Goal: Task Accomplishment & Management: Manage account settings

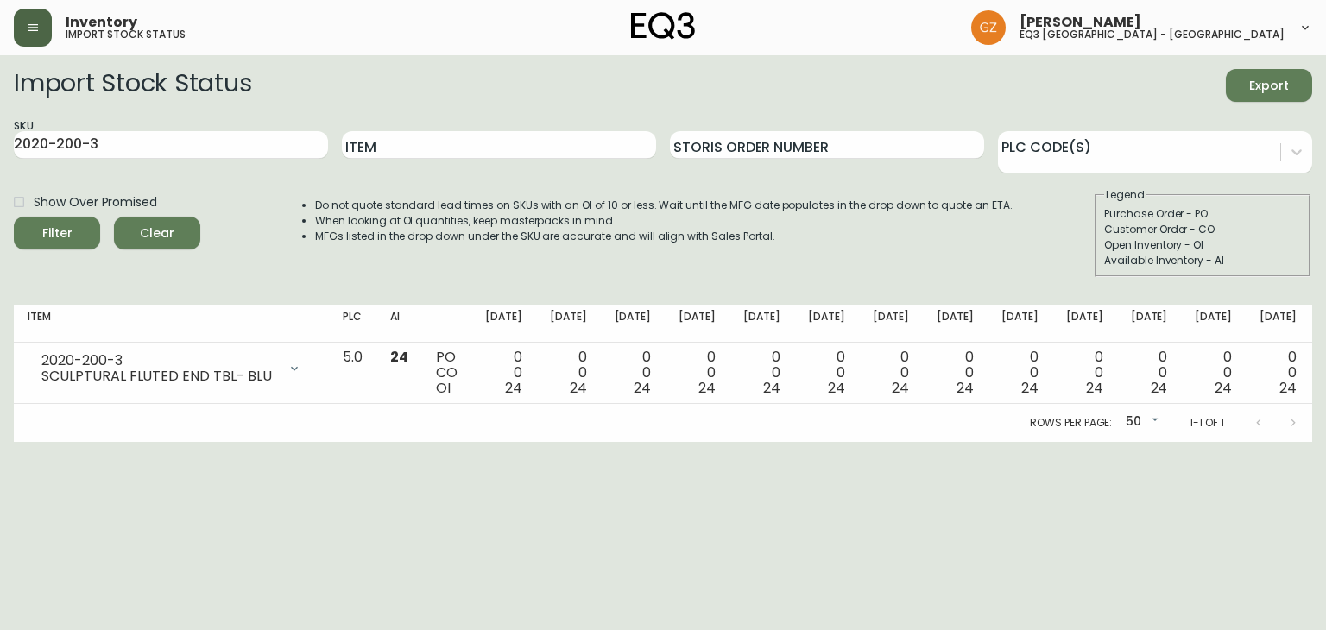
click at [18, 22] on button "button" at bounding box center [33, 28] width 38 height 38
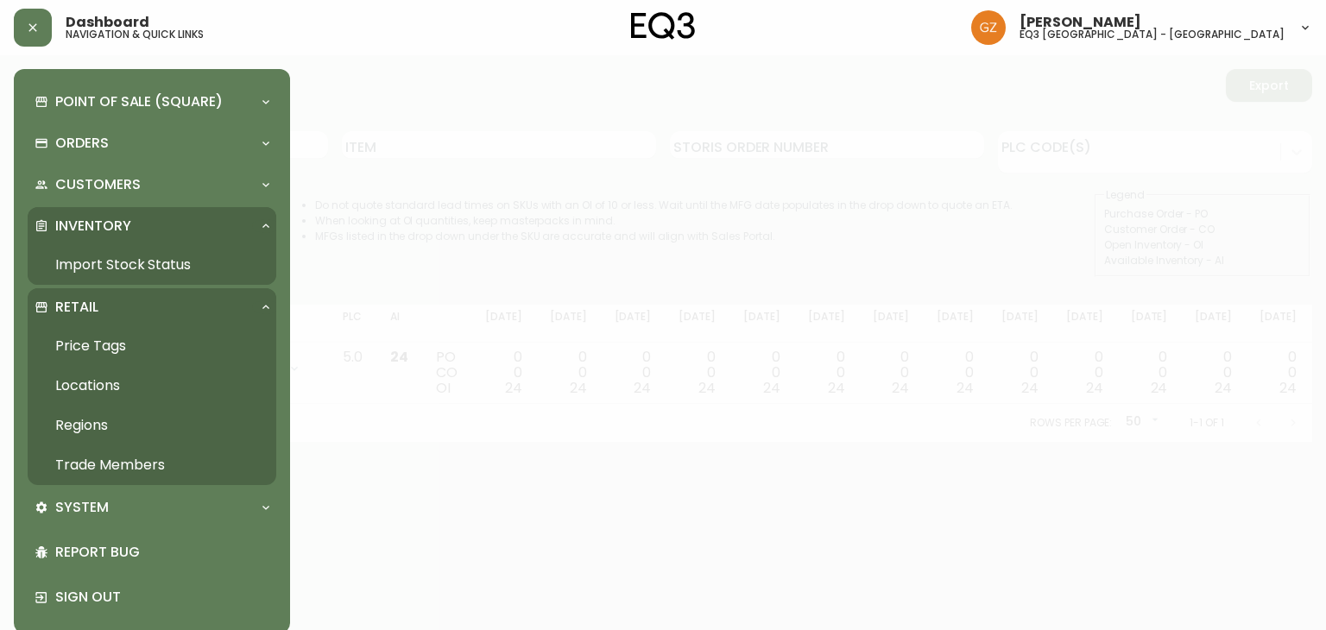
click at [155, 458] on link "Trade Members" at bounding box center [152, 465] width 249 height 40
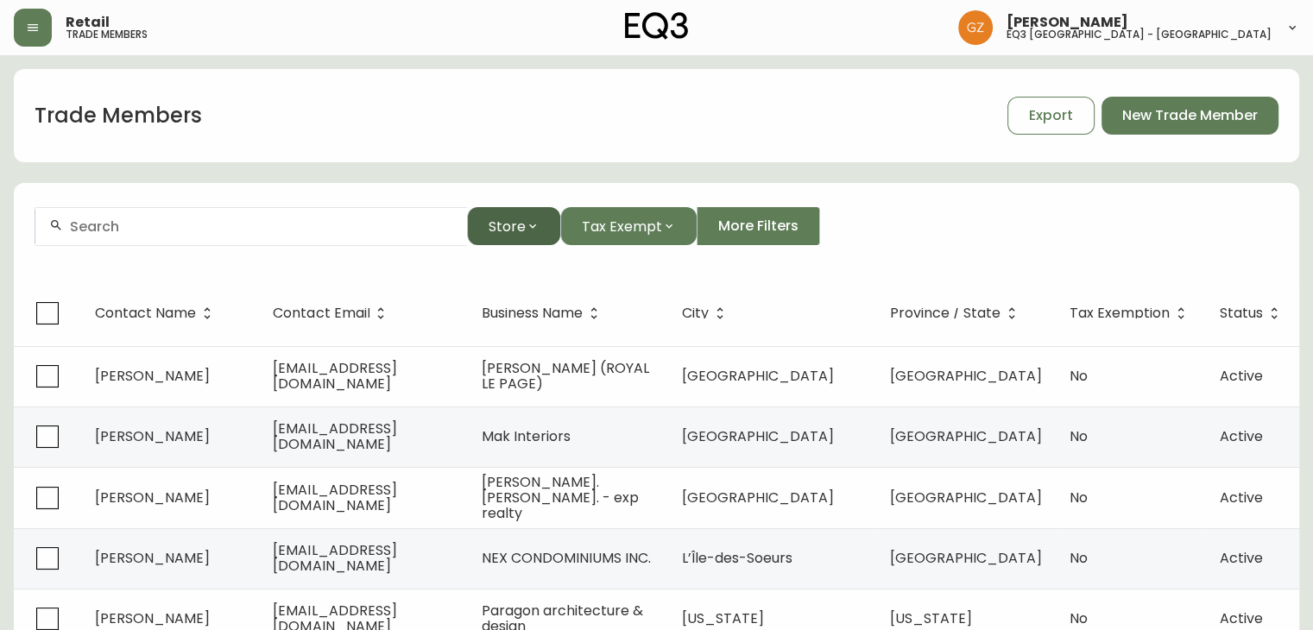
click at [496, 233] on span "Store" at bounding box center [507, 227] width 37 height 22
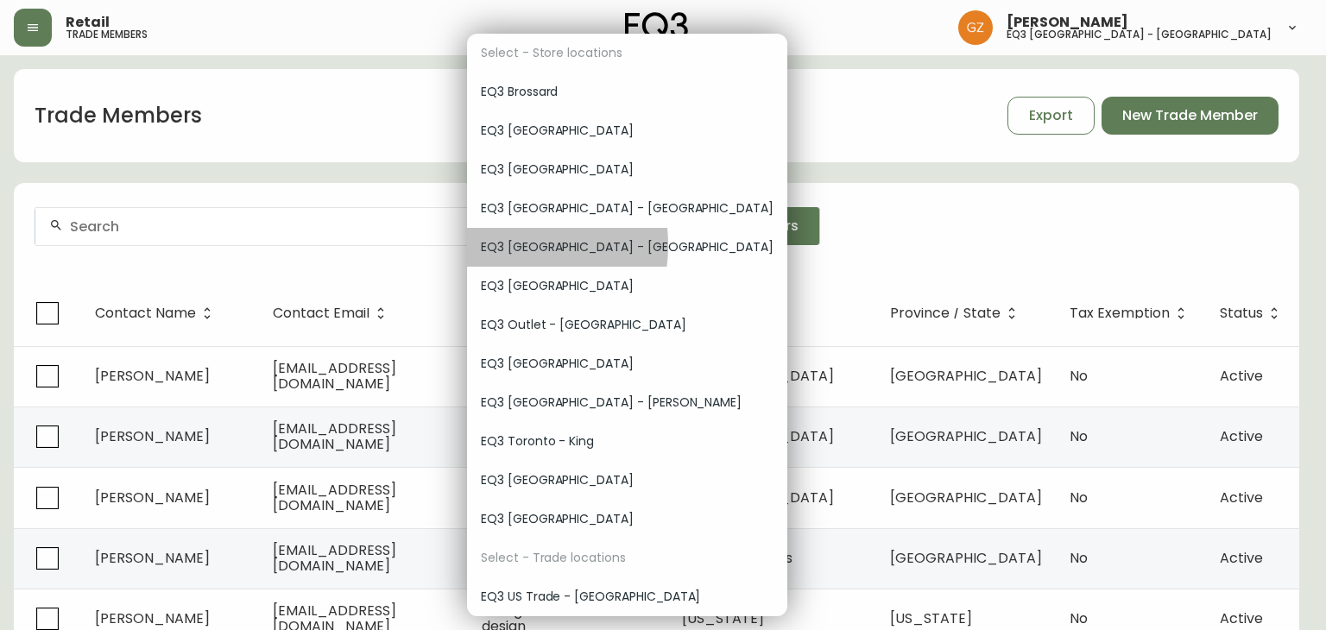
click at [504, 245] on span "EQ3 [GEOGRAPHIC_DATA] - [GEOGRAPHIC_DATA]" at bounding box center [627, 247] width 293 height 18
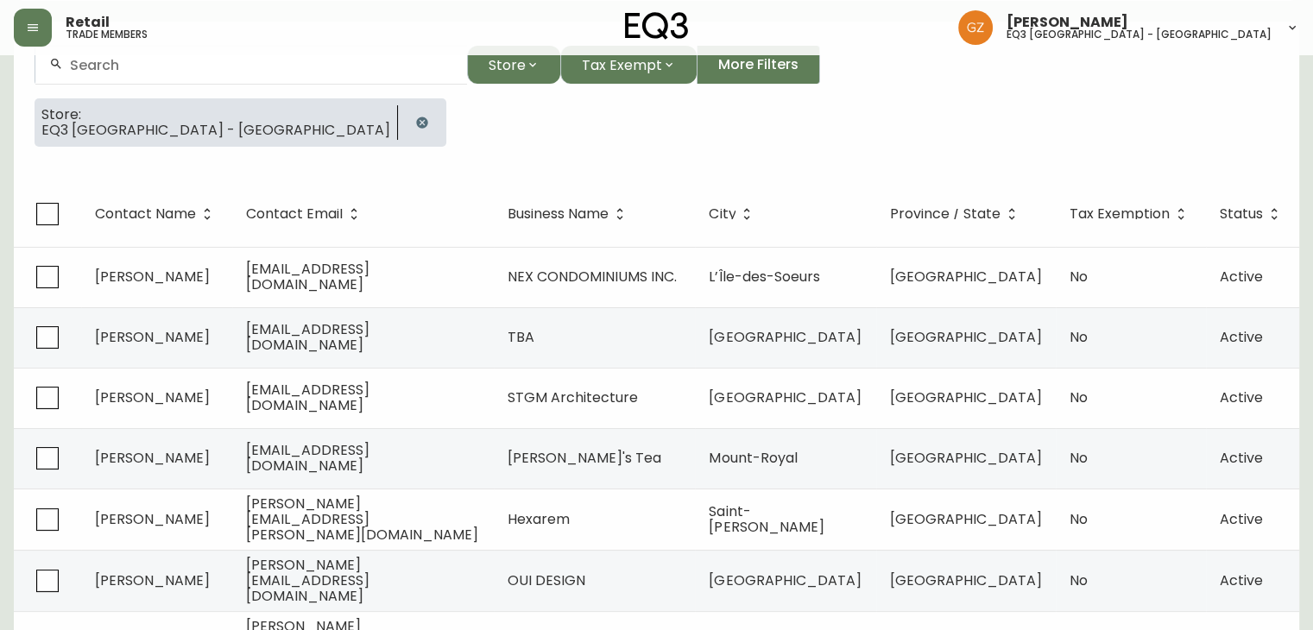
scroll to position [420, 0]
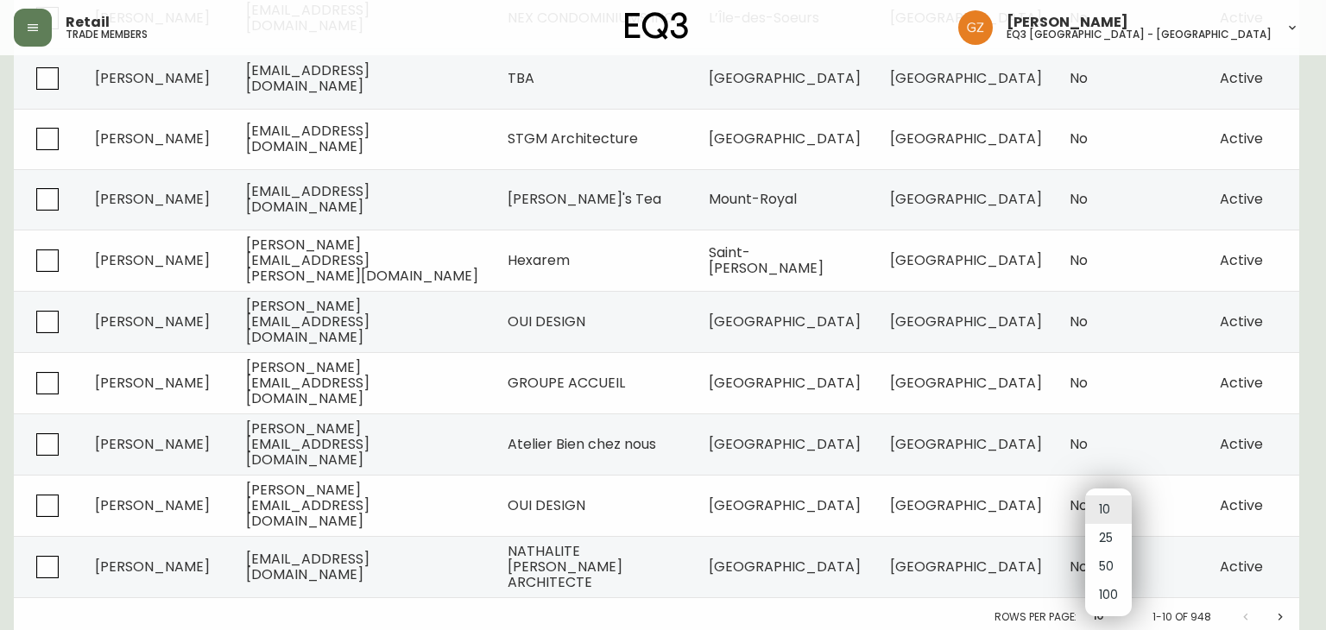
click at [1119, 613] on body "Retail trade members [PERSON_NAME] eq3 [GEOGRAPHIC_DATA] - [GEOGRAPHIC_DATA] Tr…" at bounding box center [663, 108] width 1326 height 1056
click at [1117, 601] on li "100" at bounding box center [1108, 595] width 47 height 28
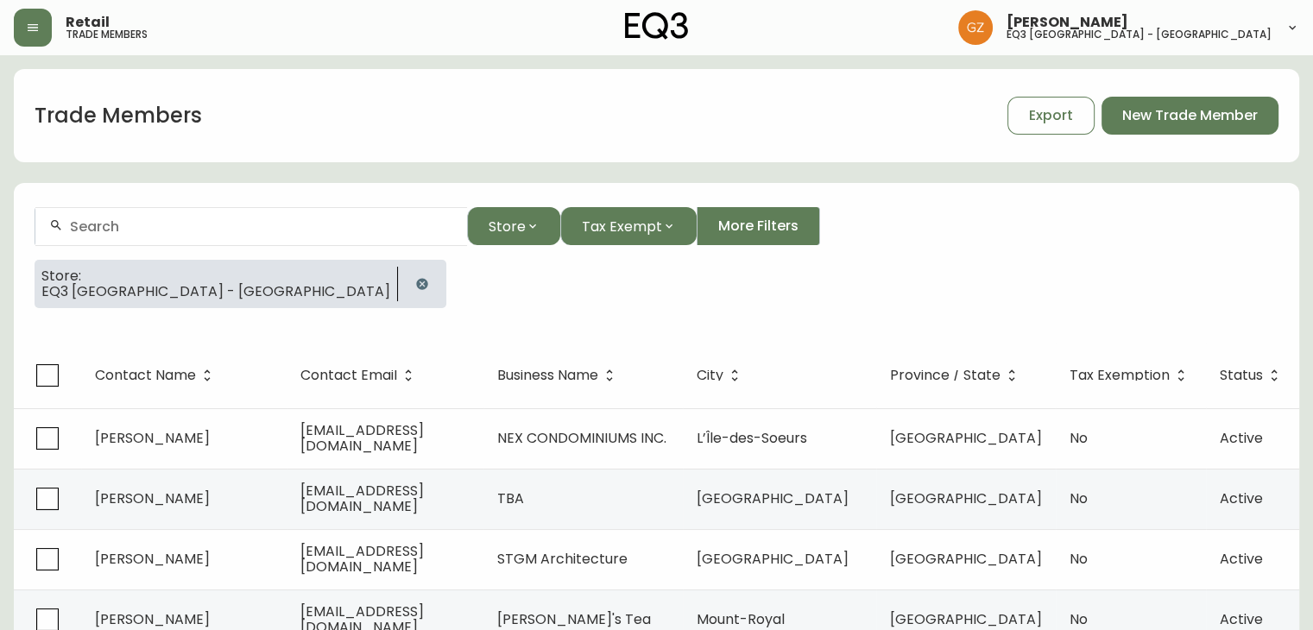
drag, startPoint x: 708, startPoint y: 295, endPoint x: 656, endPoint y: 295, distance: 51.8
click at [656, 295] on div "Store: EQ3 [GEOGRAPHIC_DATA] - [GEOGRAPHIC_DATA]" at bounding box center [657, 291] width 1244 height 62
click at [611, 226] on span "Tax Exempt" at bounding box center [622, 227] width 80 height 22
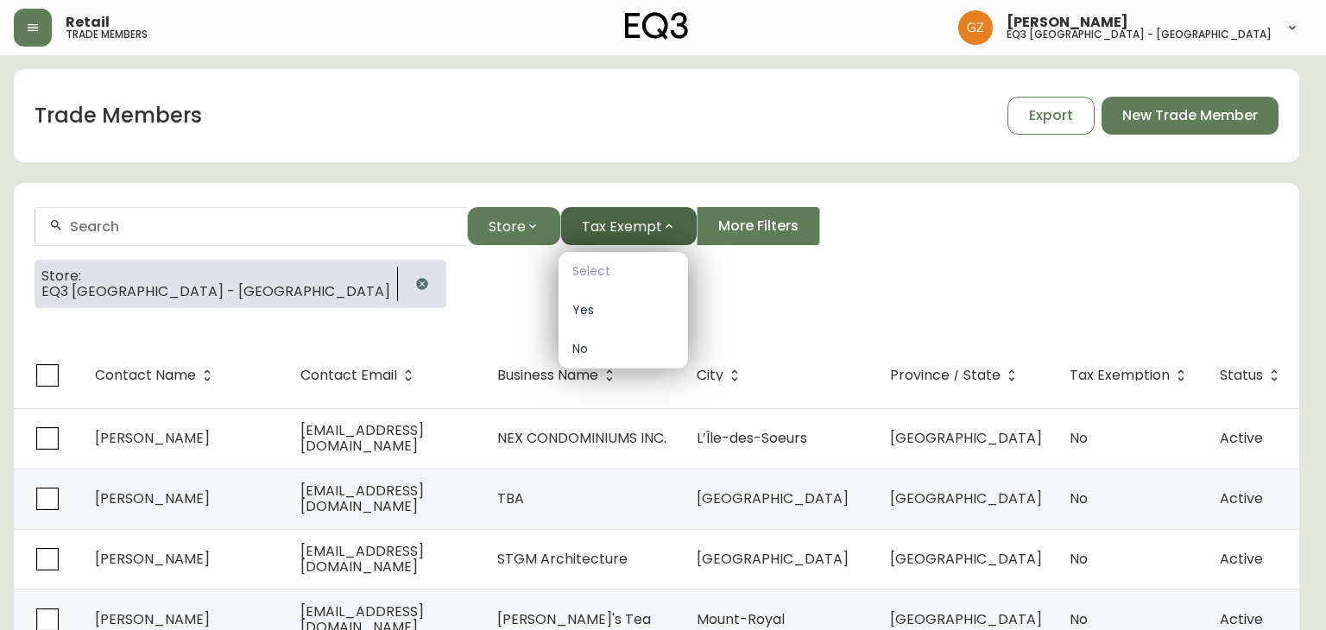
click at [611, 226] on div at bounding box center [663, 315] width 1326 height 630
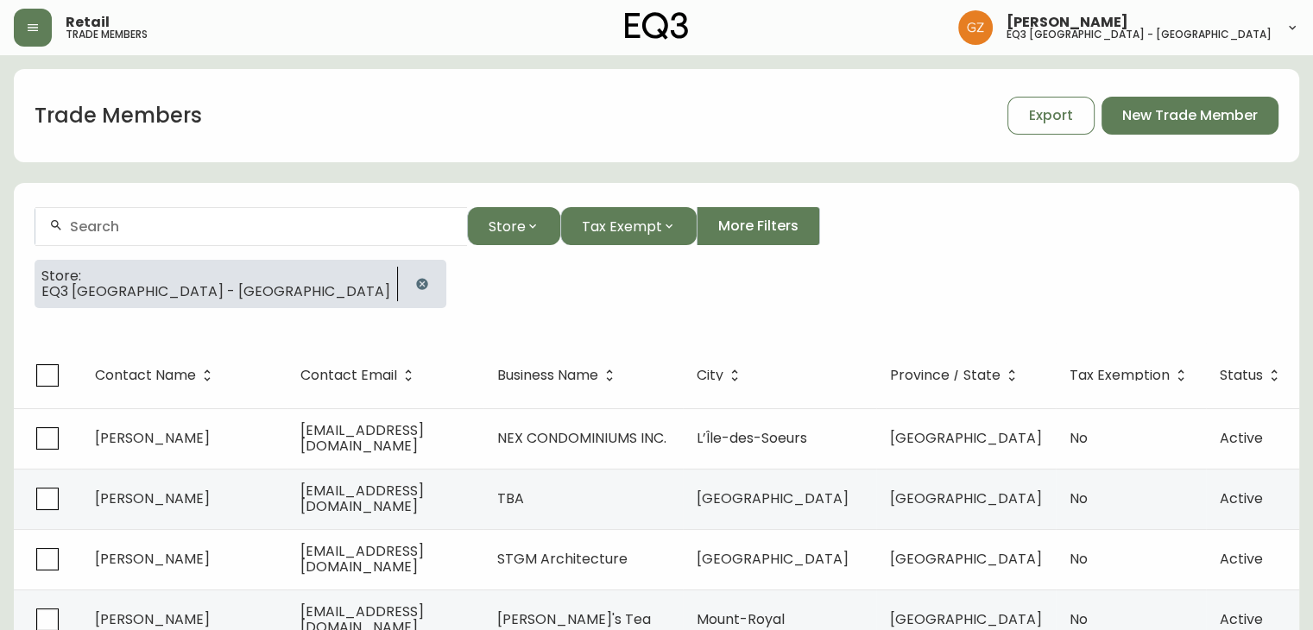
click at [718, 225] on span "More Filters" at bounding box center [758, 226] width 80 height 19
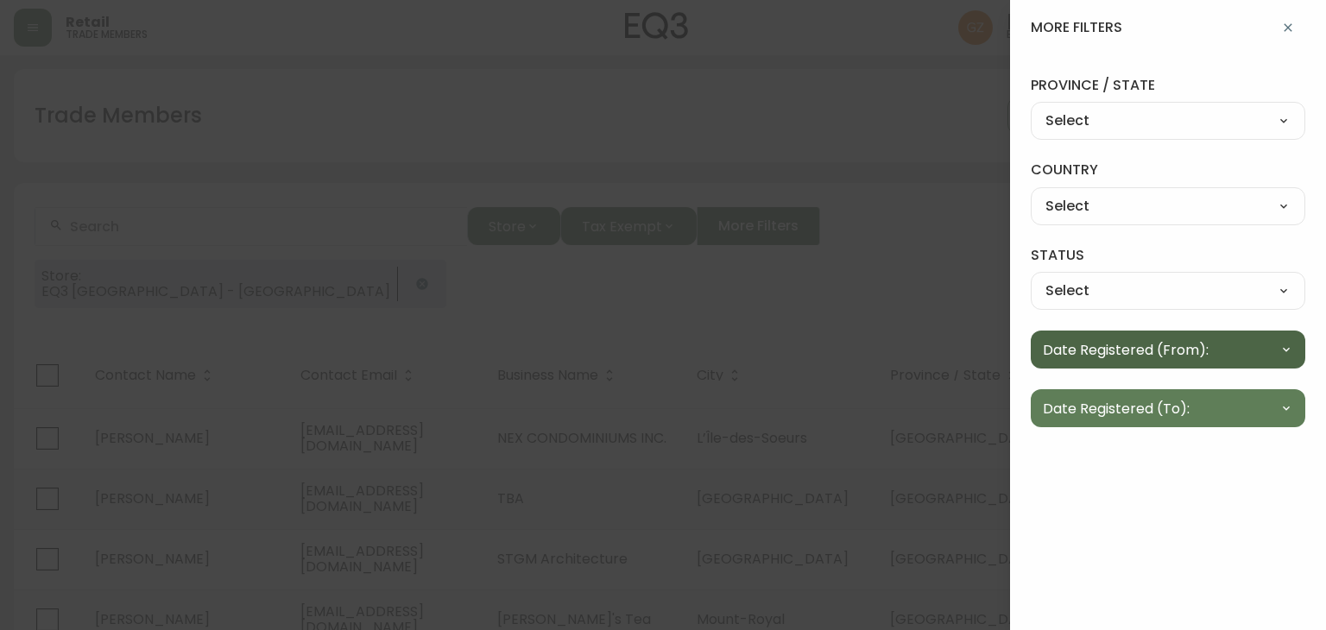
click at [1271, 361] on button "Date Registered (From):" at bounding box center [1168, 350] width 274 height 38
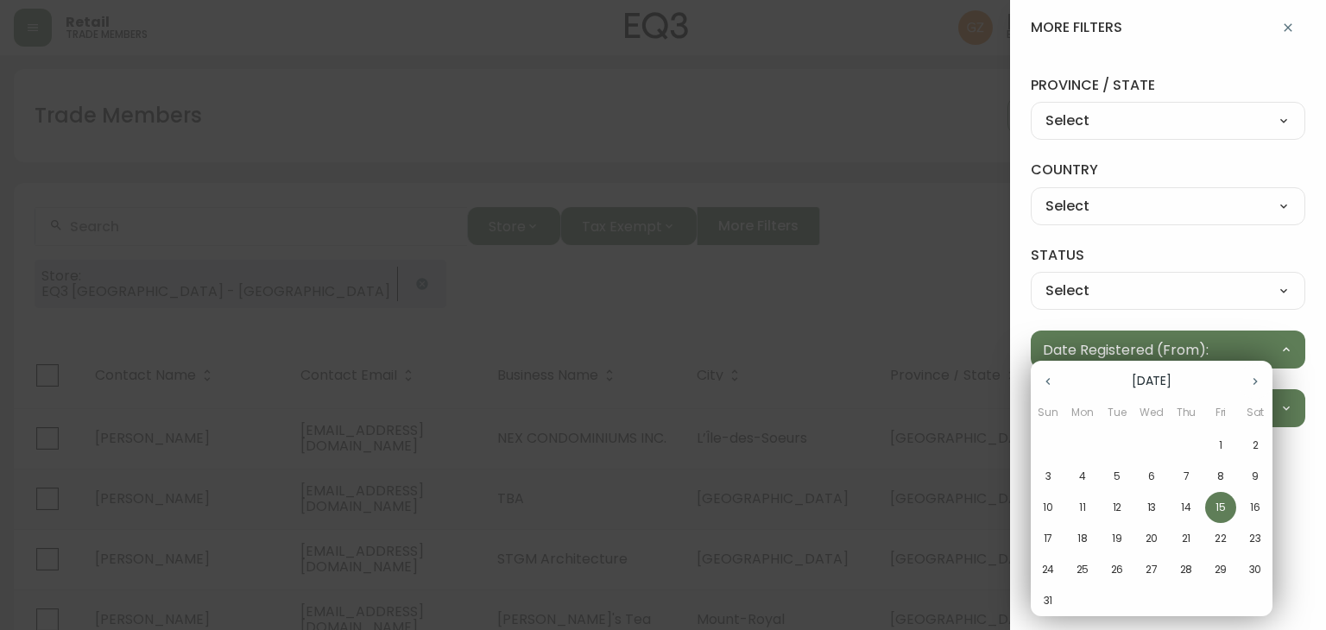
click at [1044, 376] on icon "button" at bounding box center [1048, 382] width 14 height 14
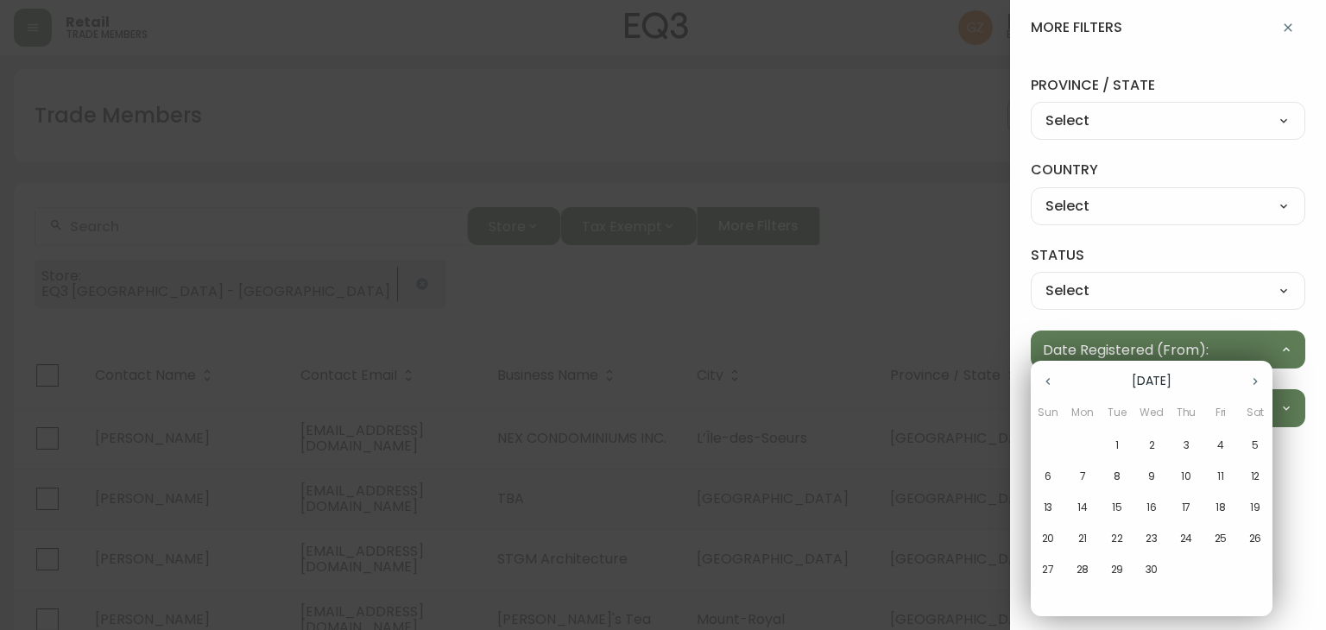
click at [1044, 376] on icon "button" at bounding box center [1048, 382] width 14 height 14
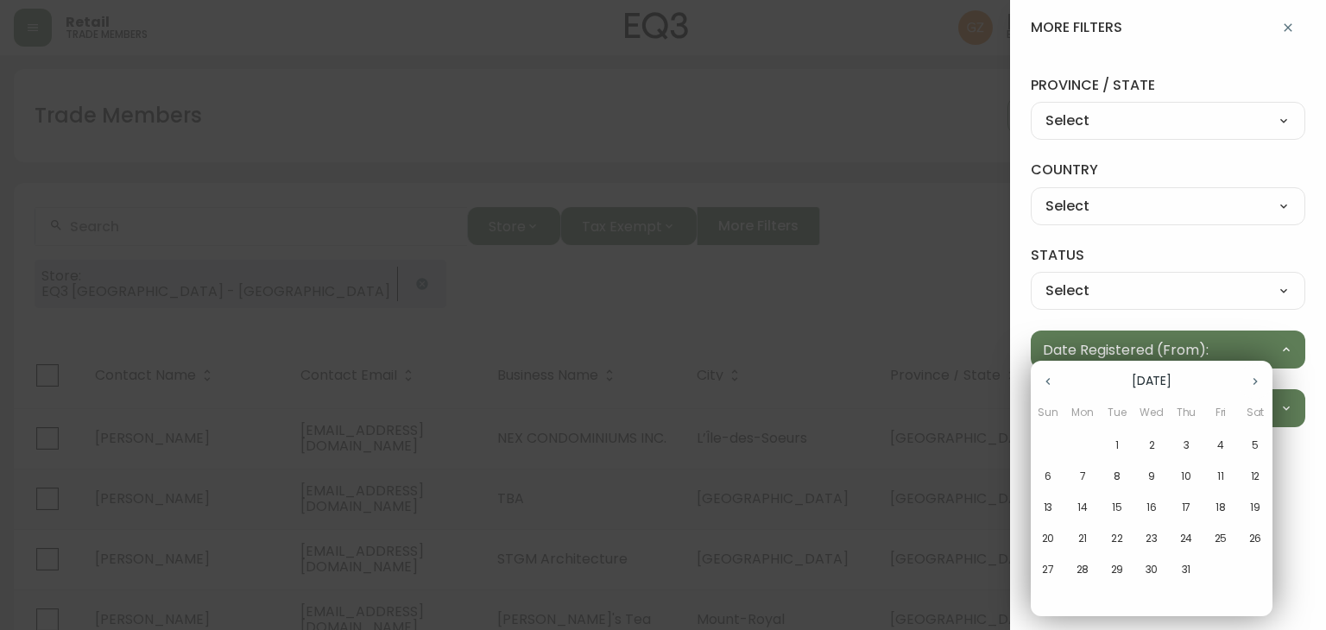
click at [1044, 376] on icon "button" at bounding box center [1048, 382] width 14 height 14
click at [1047, 377] on icon "button" at bounding box center [1048, 382] width 14 height 14
click at [1195, 441] on span "1" at bounding box center [1185, 446] width 31 height 16
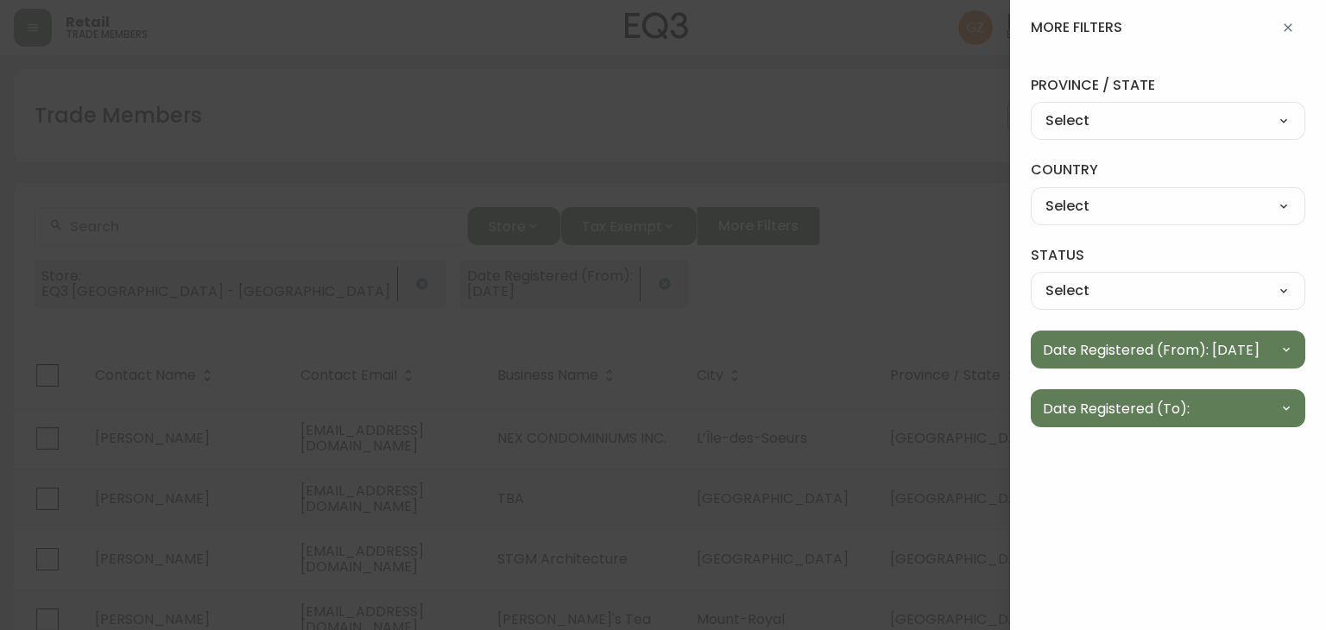
type input "10"
click at [1250, 393] on button "Date Registered (To):" at bounding box center [1168, 408] width 274 height 38
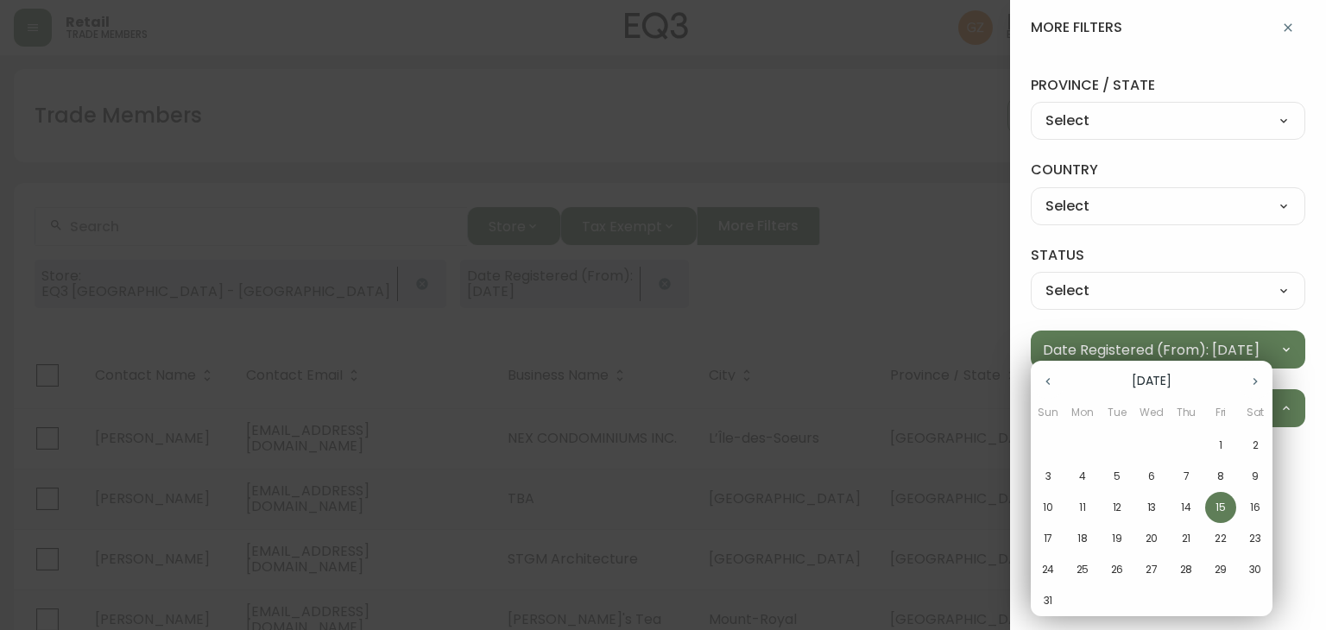
click at [1221, 506] on p "15" at bounding box center [1220, 508] width 10 height 16
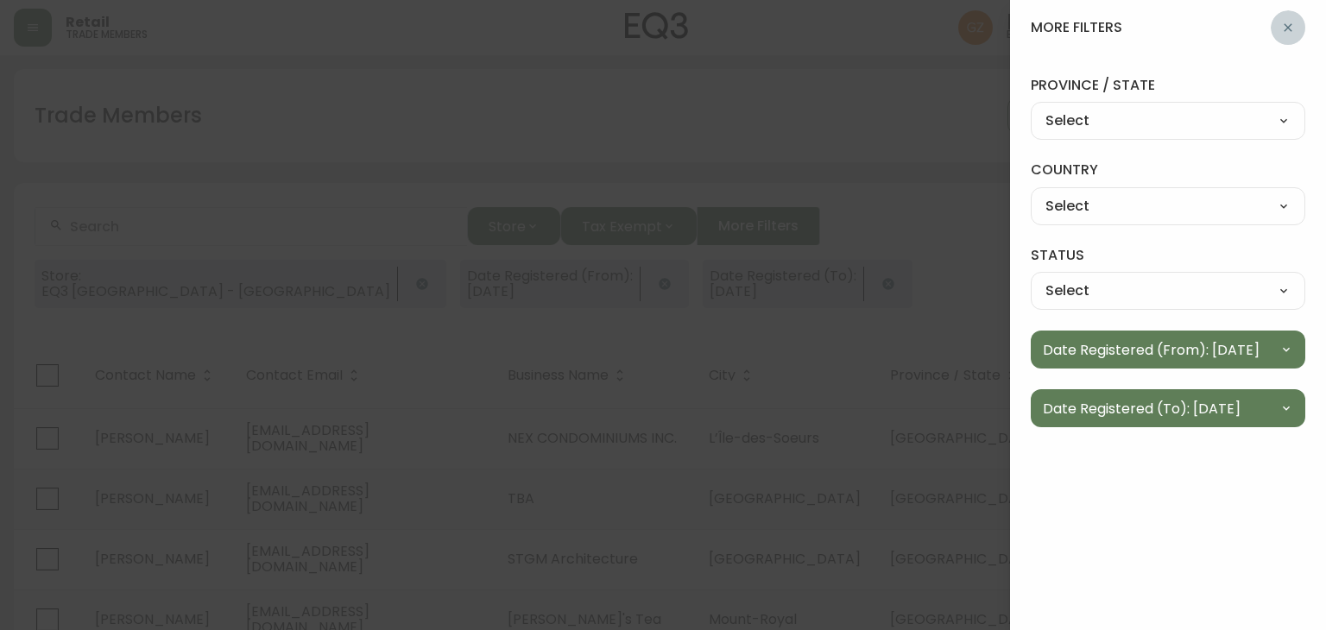
click at [1295, 22] on button "button" at bounding box center [1288, 27] width 35 height 35
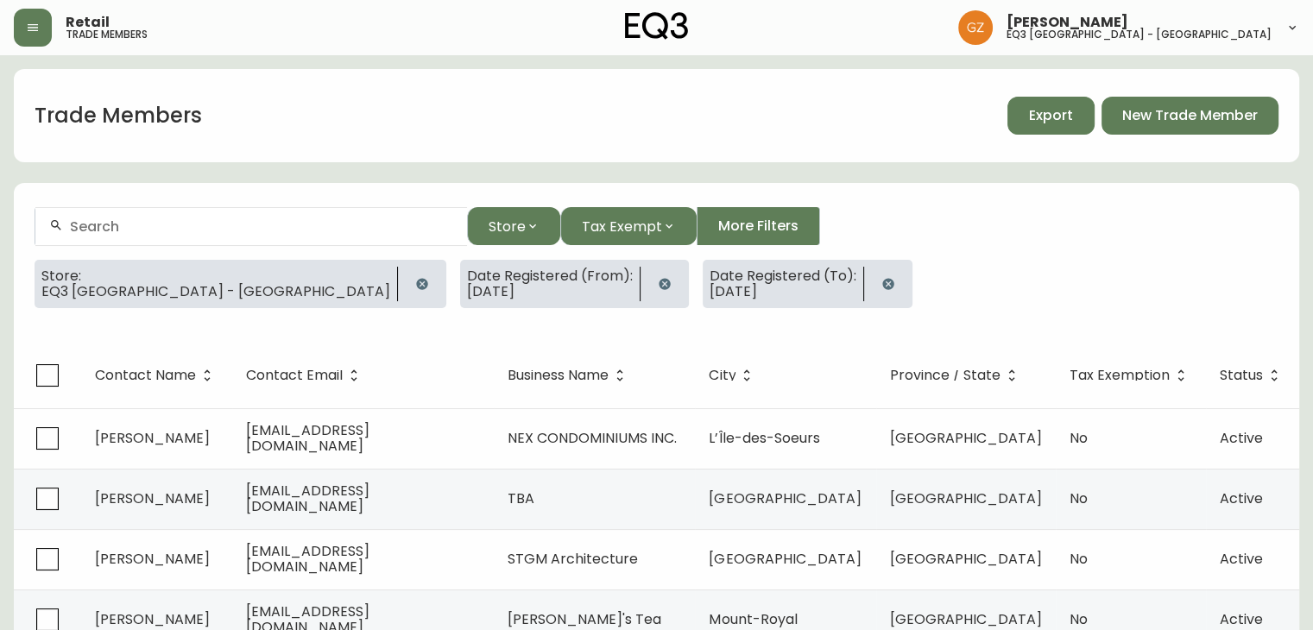
click at [1053, 108] on span "Export" at bounding box center [1051, 115] width 44 height 19
